Goal: Task Accomplishment & Management: Manage account settings

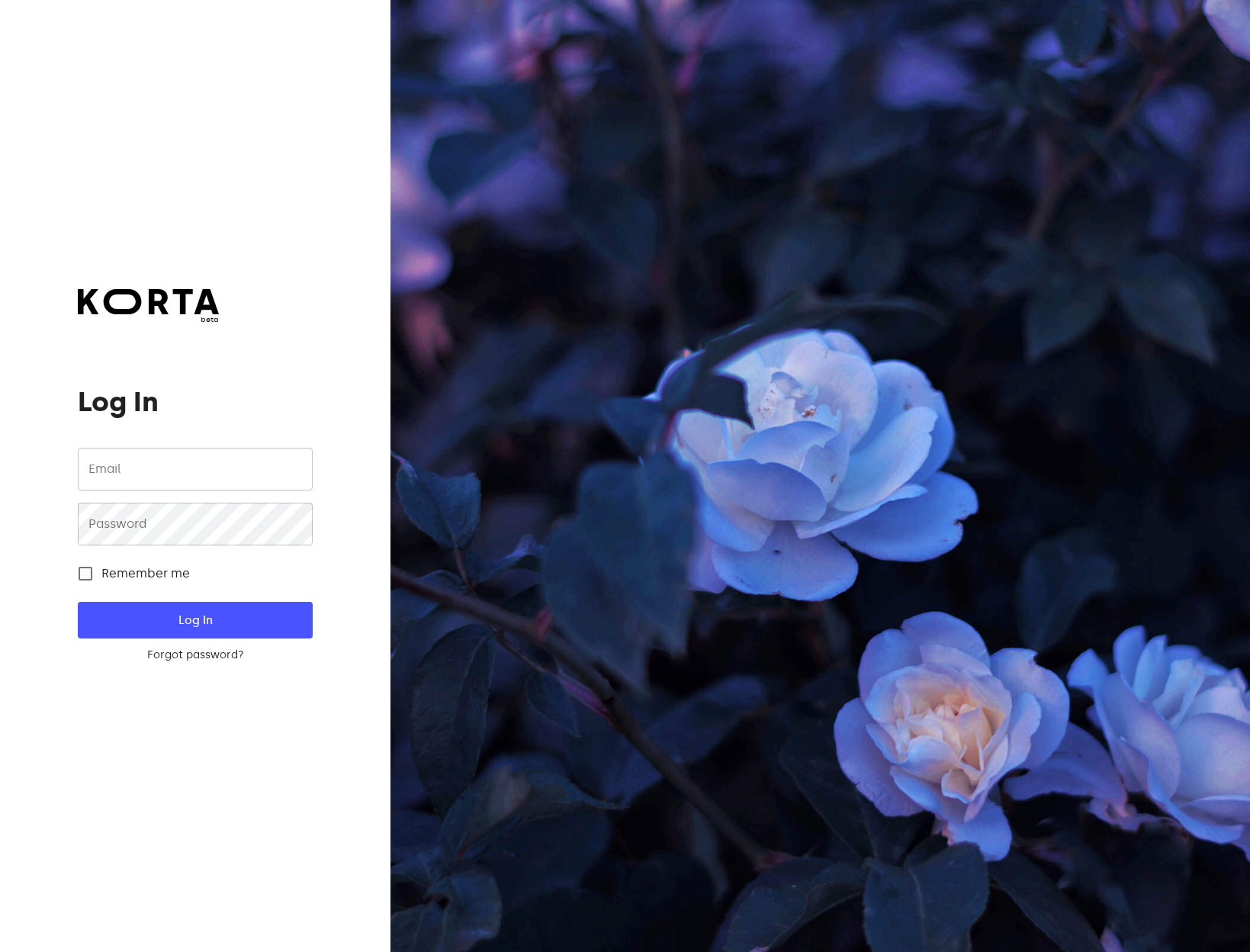
click at [148, 486] on input "email" at bounding box center [194, 469] width 234 height 43
click at [0, 951] on com-1password-button at bounding box center [0, 952] width 0 height 0
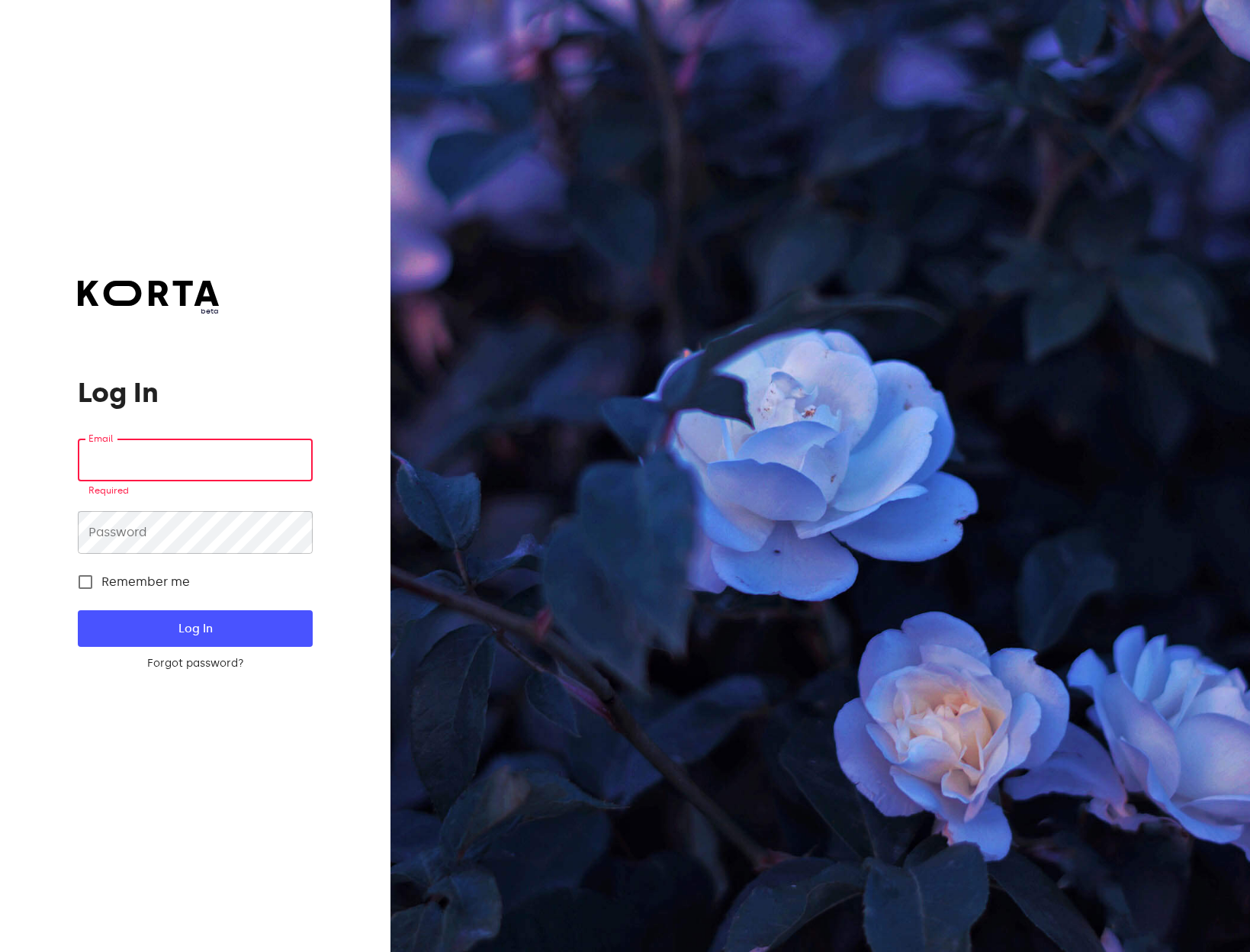
type input "sugoi@ba329.com"
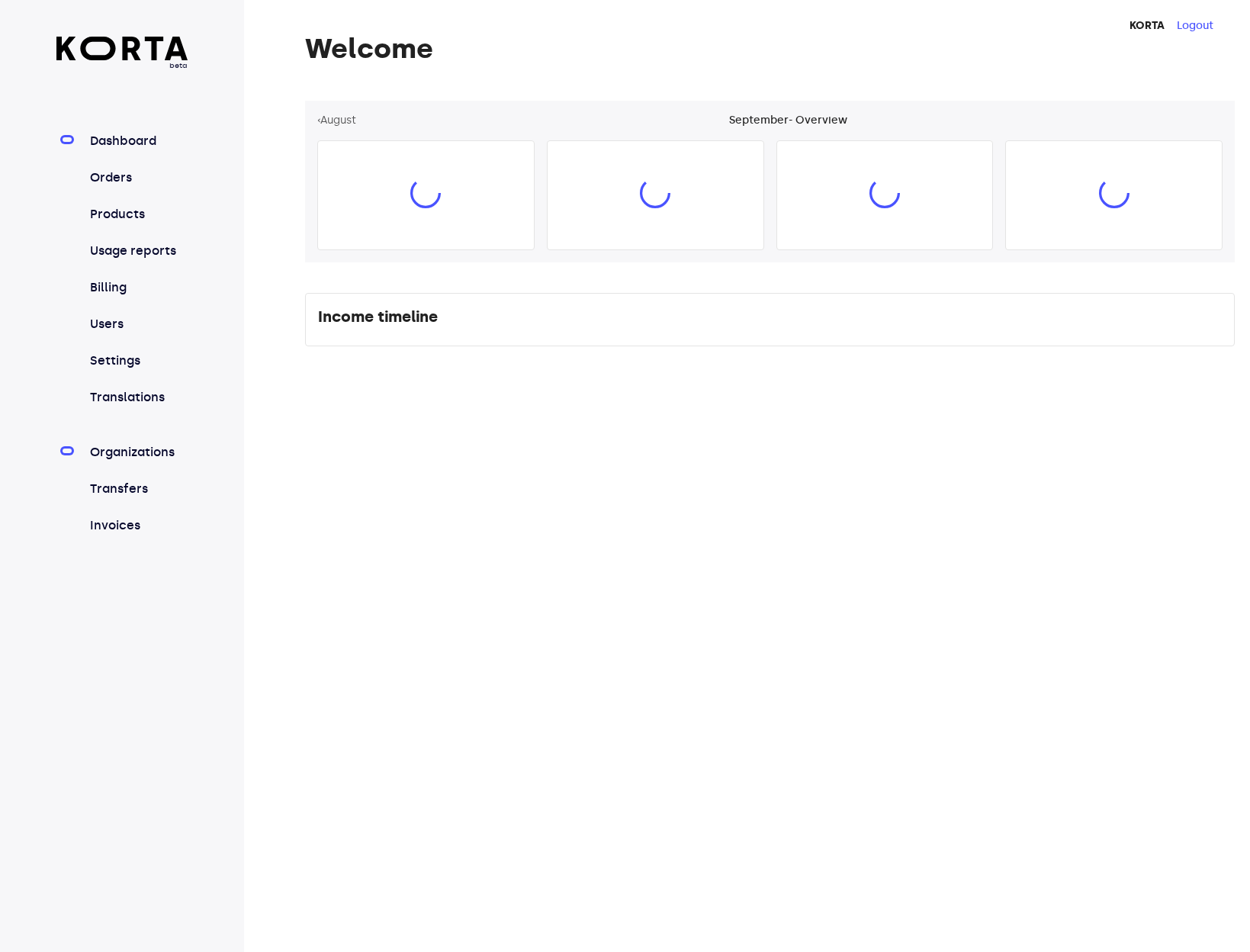
click at [137, 443] on link "Organizations" at bounding box center [137, 453] width 102 height 19
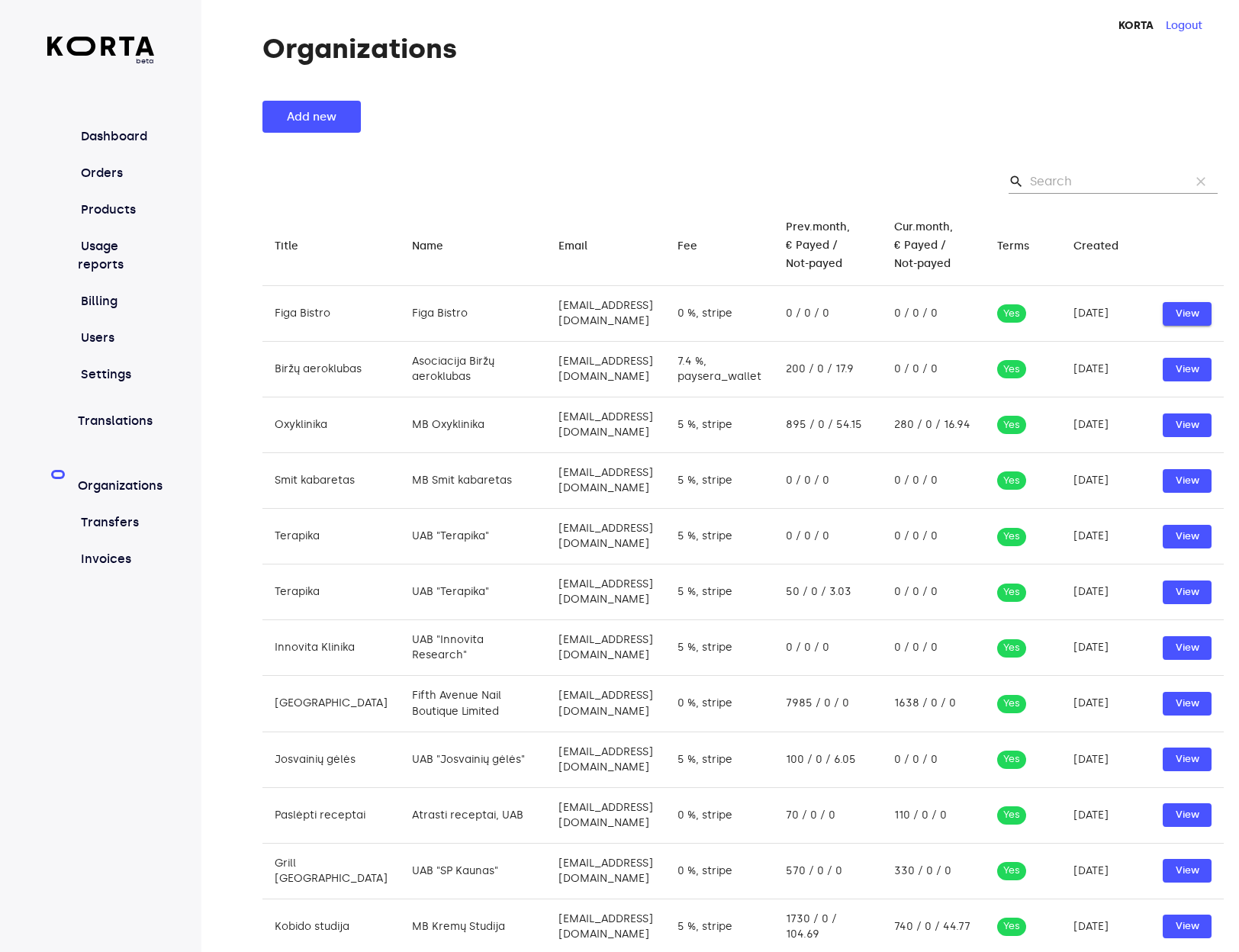
click at [1183, 309] on span "View" at bounding box center [1187, 313] width 34 height 18
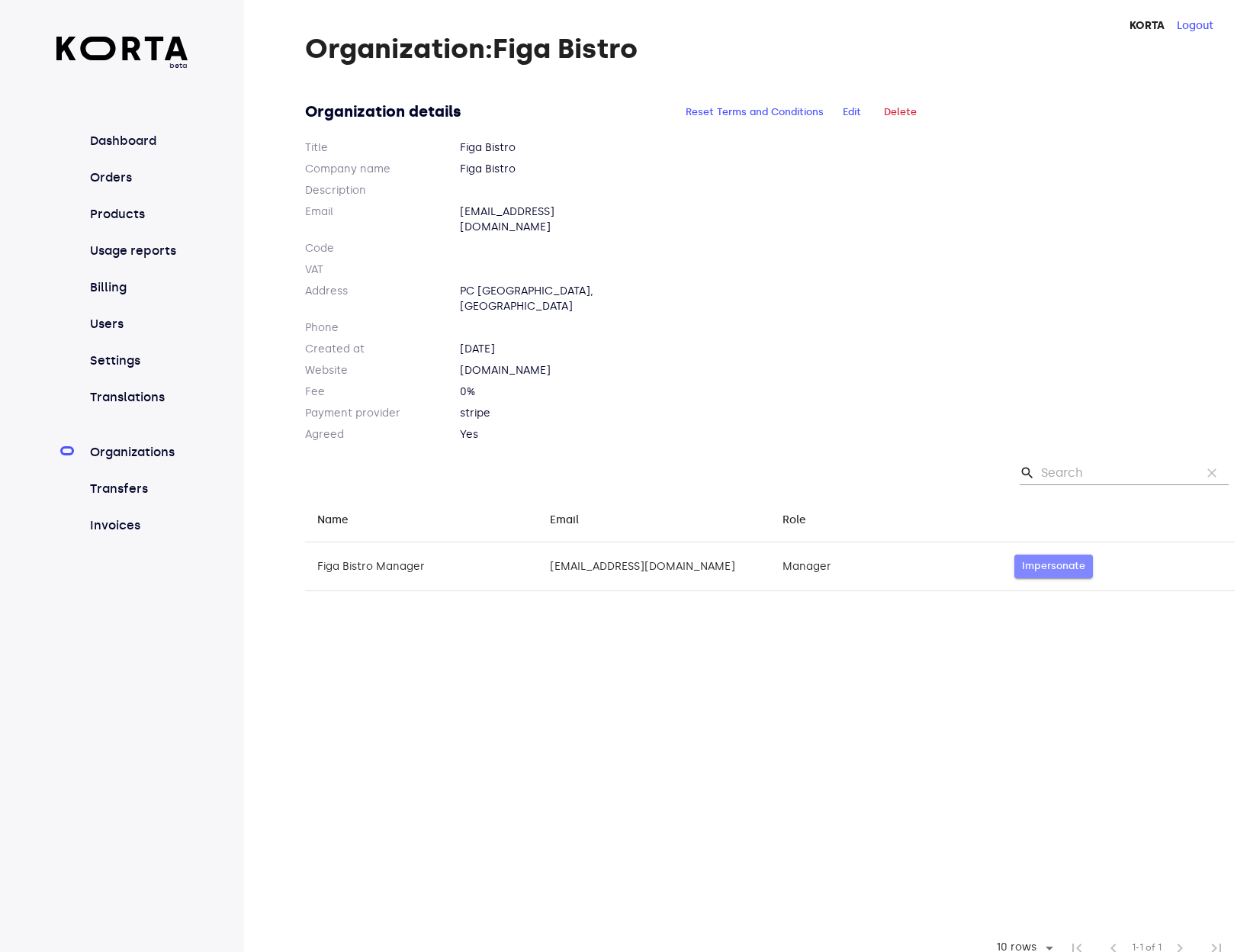
click at [1040, 557] on span "Impersonate" at bounding box center [1054, 566] width 64 height 18
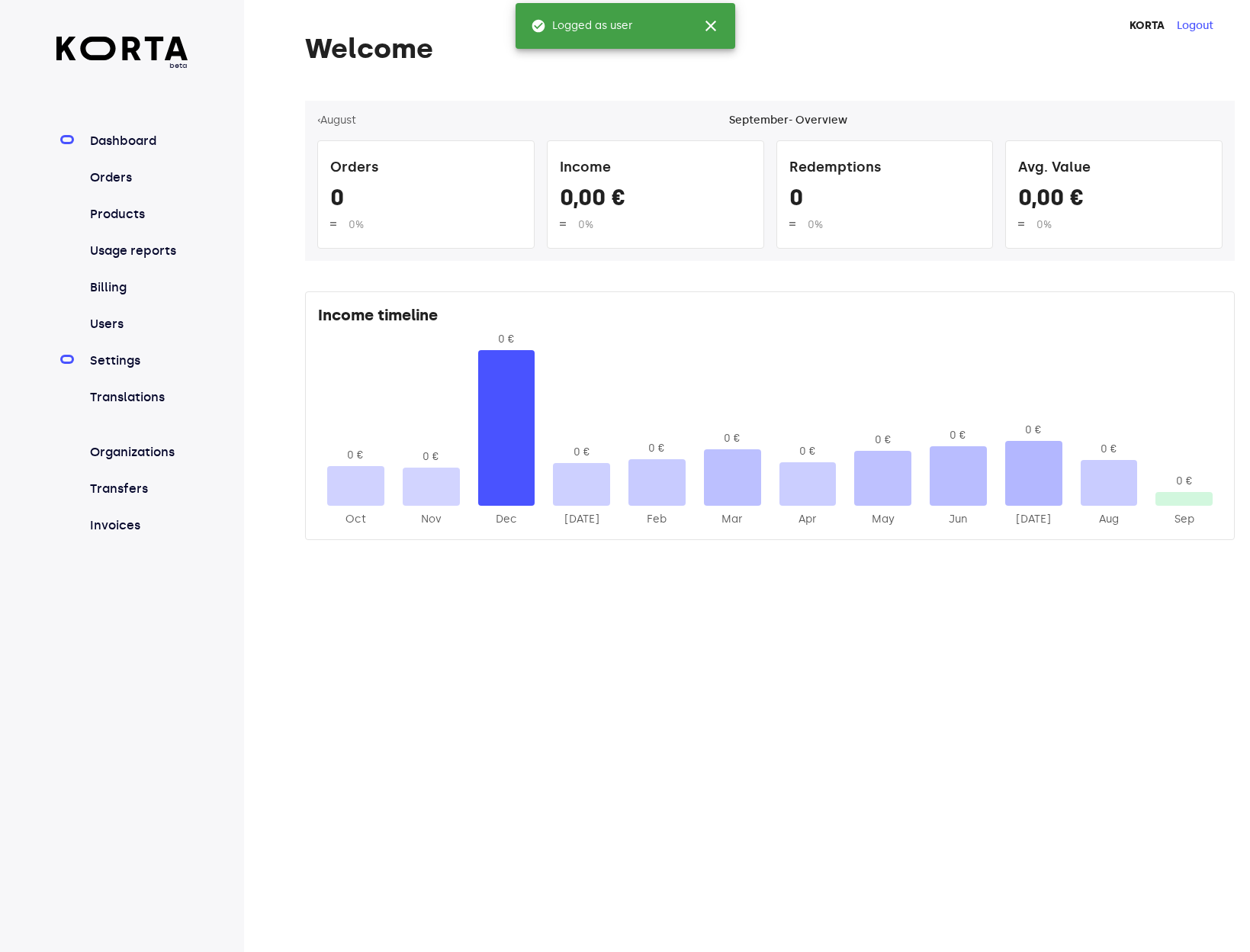
click at [104, 365] on link "Settings" at bounding box center [137, 361] width 102 height 19
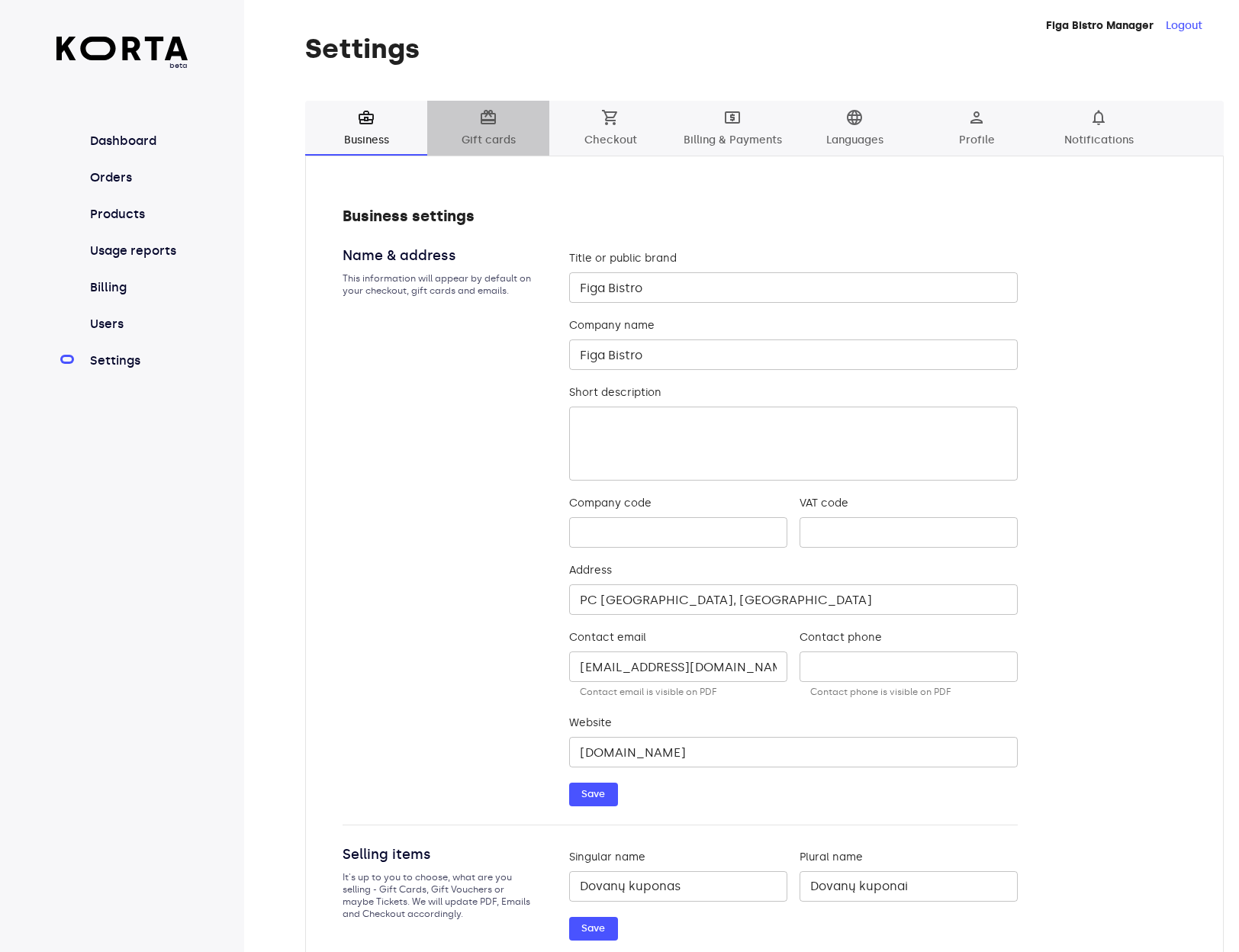
click at [489, 123] on span "card_giftcard" at bounding box center [488, 118] width 19 height 19
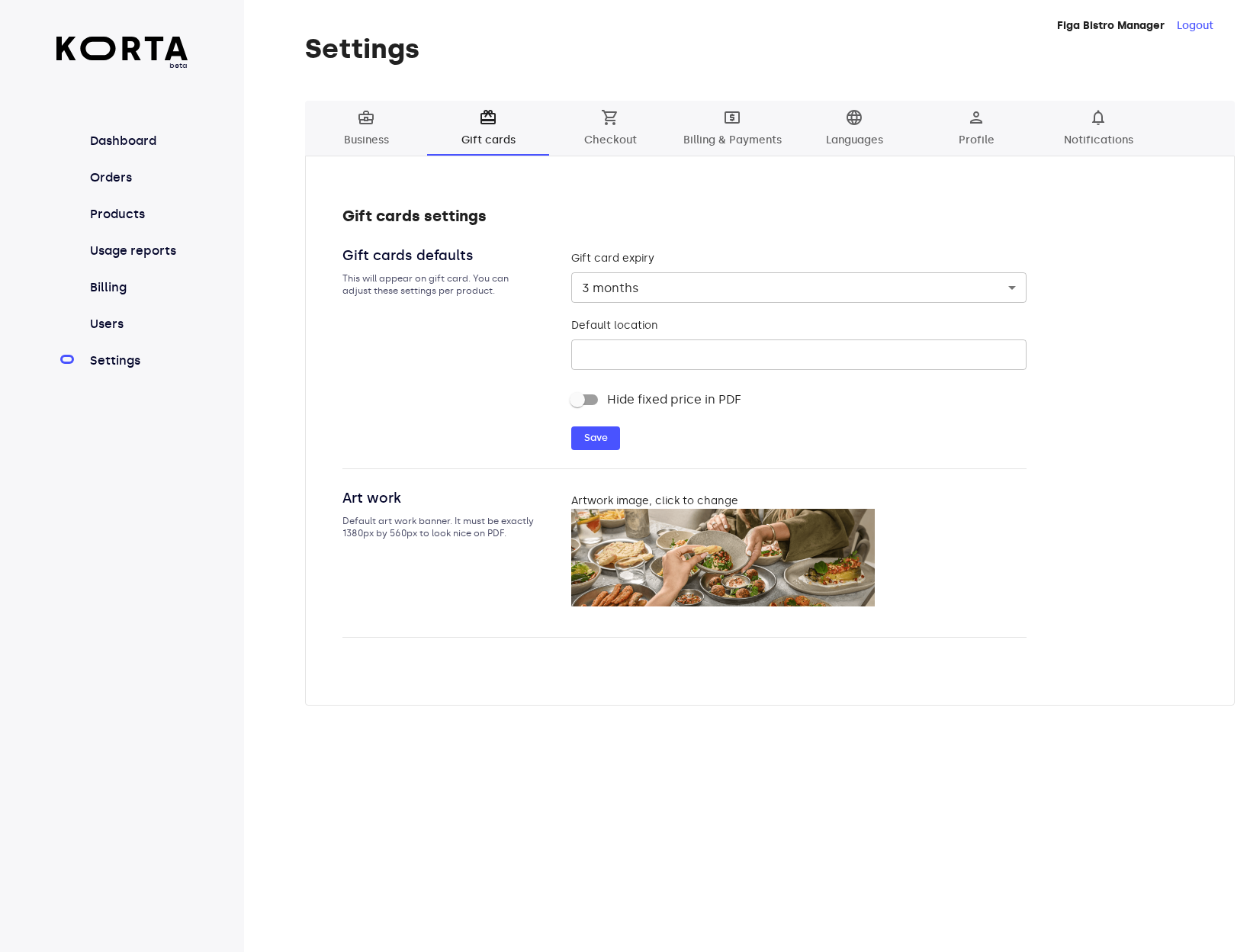
click at [597, 123] on span "shopping_cart Checkout" at bounding box center [610, 129] width 104 height 42
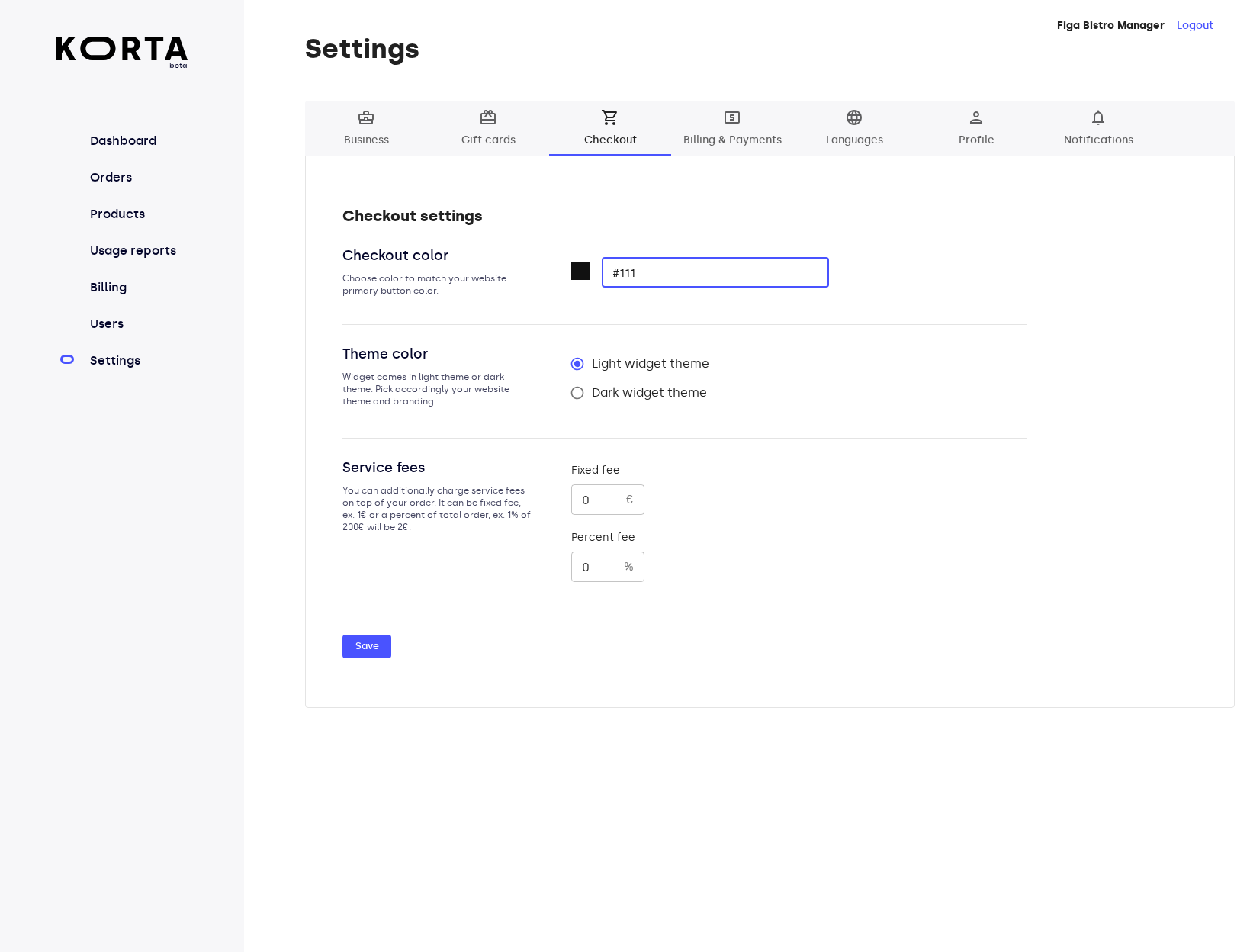
click at [669, 279] on input "#111" at bounding box center [715, 272] width 227 height 31
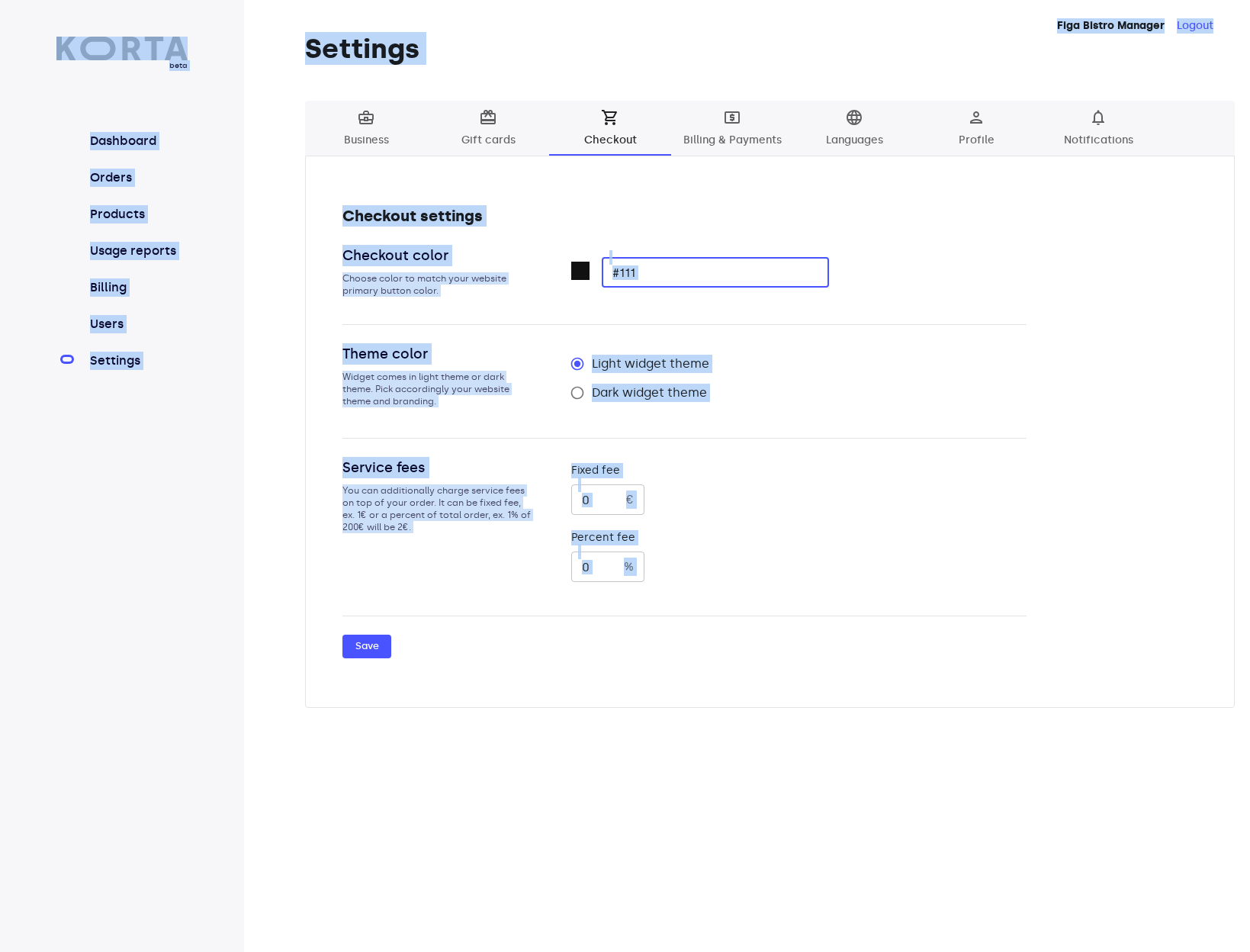
click at [661, 267] on input "#111" at bounding box center [715, 272] width 227 height 31
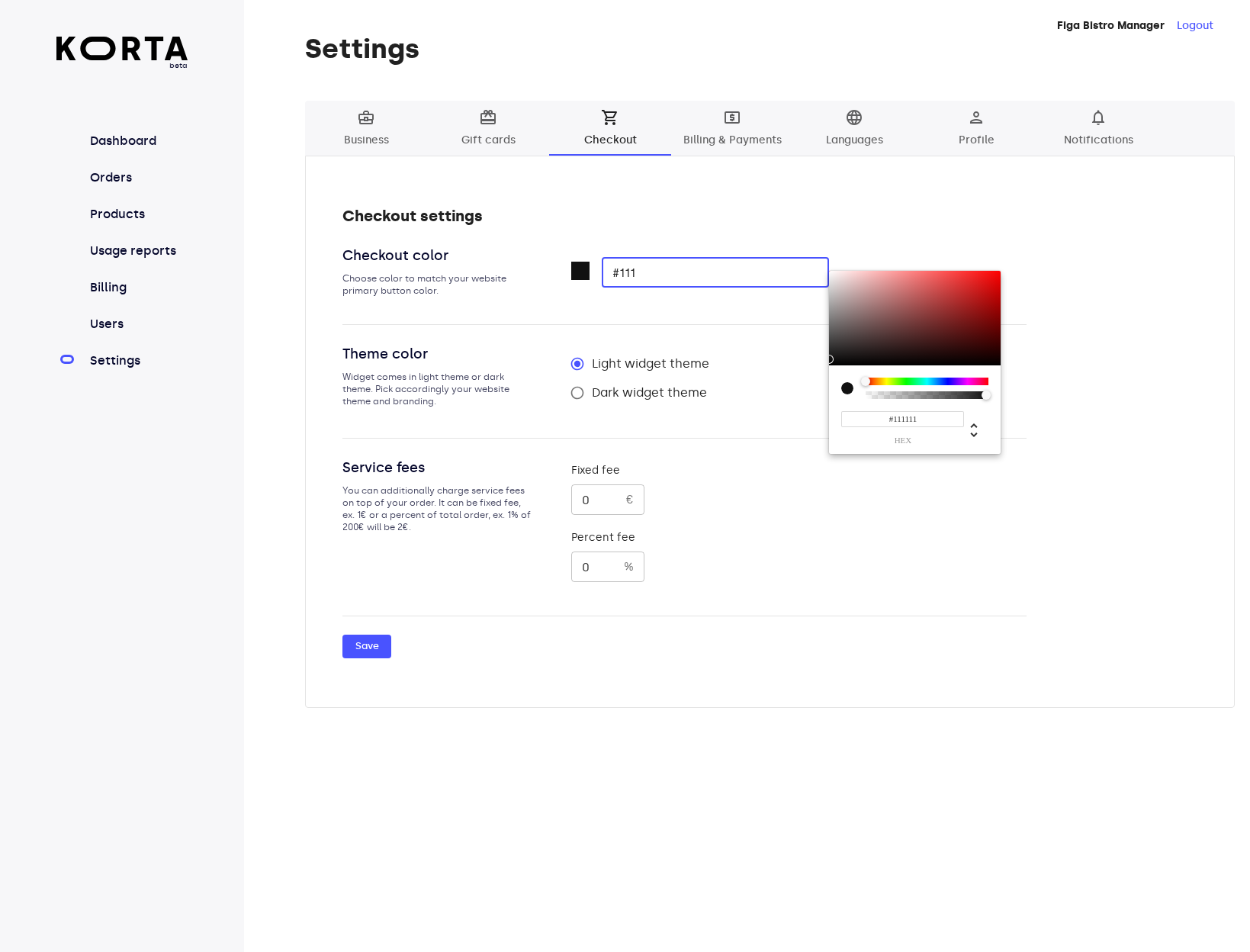
type input "#11"
type input "#000000"
type input "#"
paste input "333333"
type input "333333"
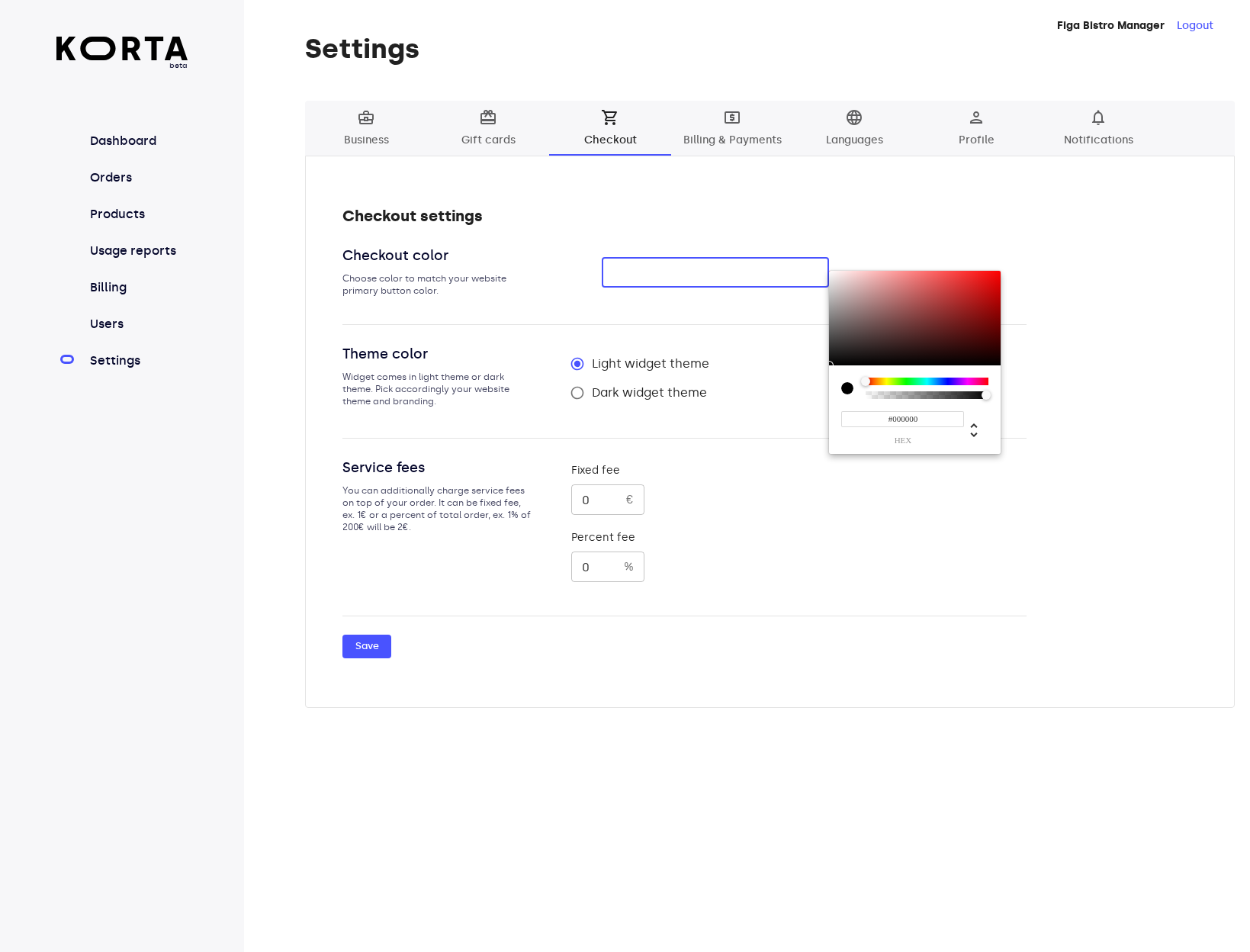
type input "#333333"
click at [771, 690] on div at bounding box center [625, 476] width 1250 height 952
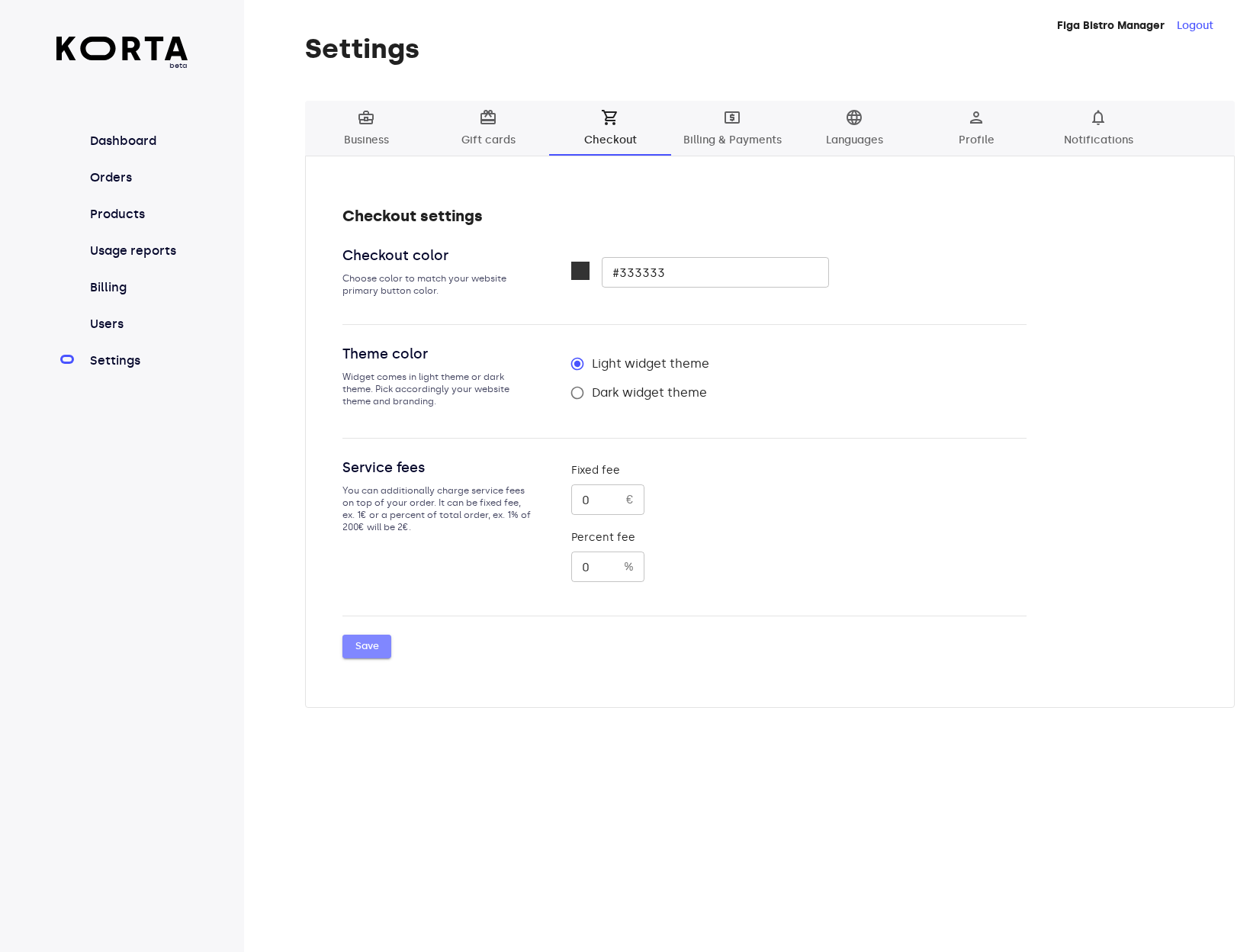
click at [370, 644] on span "Save" at bounding box center [366, 646] width 34 height 18
type input "#333333"
click at [744, 138] on span "local_atm Billing & Payments" at bounding box center [732, 129] width 104 height 42
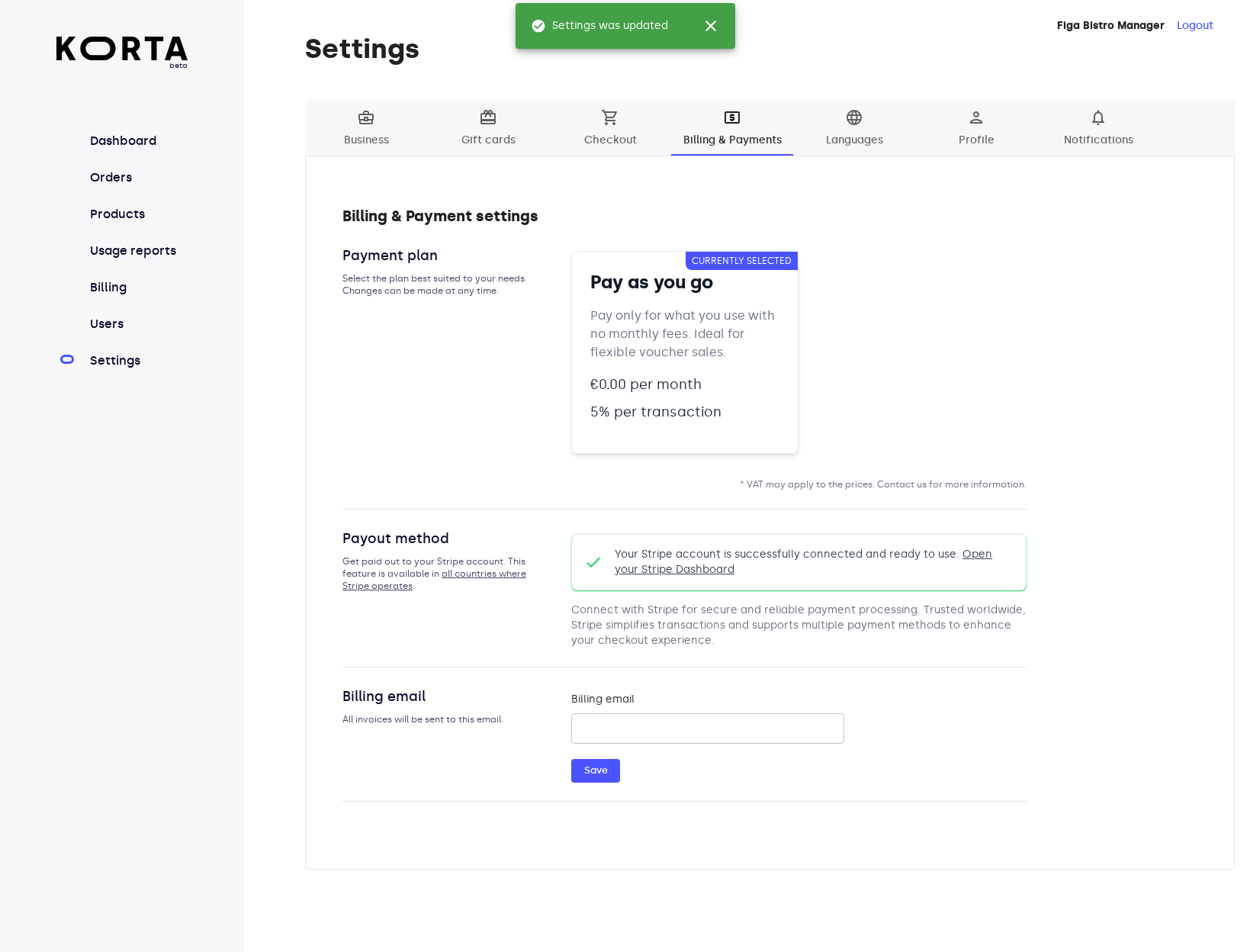
click at [628, 123] on span "shopping_cart Checkout" at bounding box center [610, 129] width 104 height 42
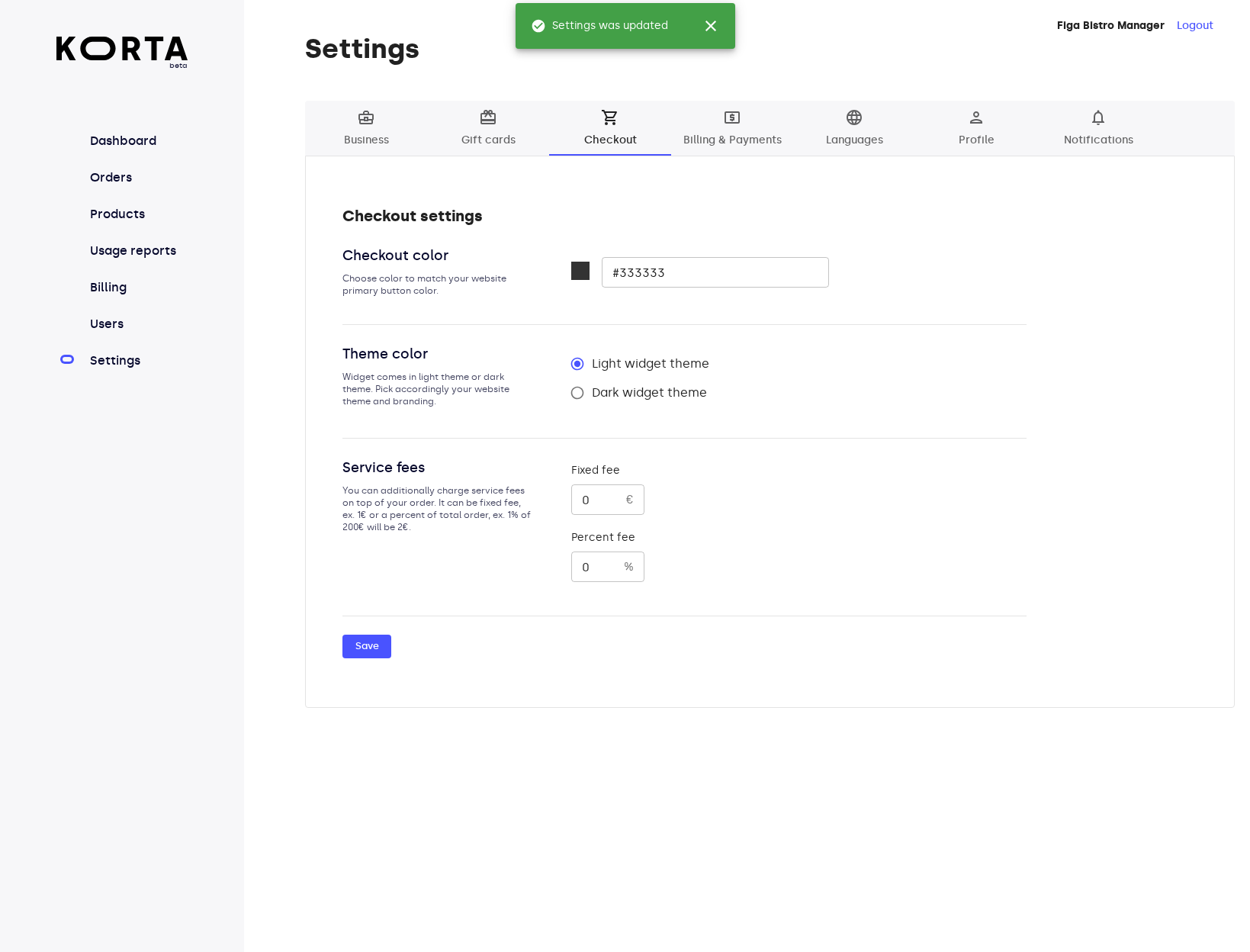
click at [1015, 317] on div "Checkout color Choose color to match your website primary button color. #333333…" at bounding box center [684, 285] width 684 height 80
